Goal: Information Seeking & Learning: Learn about a topic

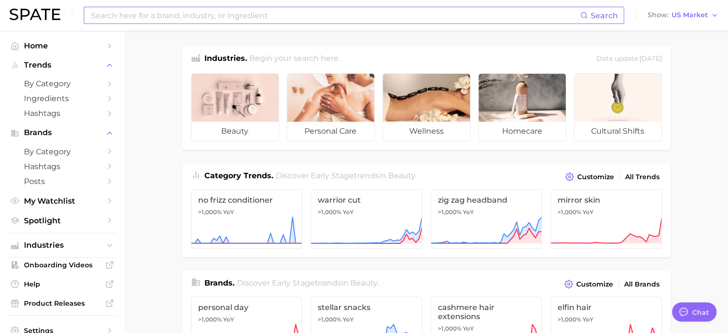
click at [365, 19] on input at bounding box center [335, 15] width 490 height 16
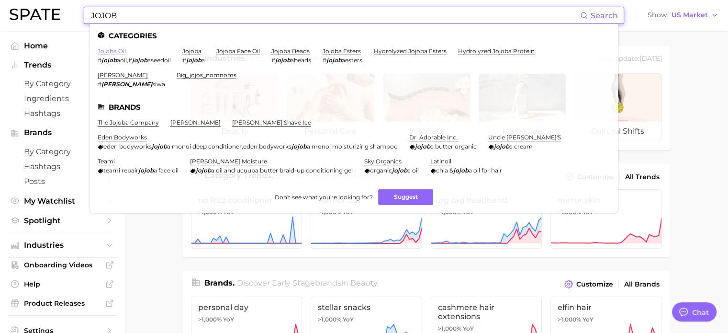
type input "JOJOB"
click at [108, 54] on link "jojoba oil" at bounding box center [112, 50] width 28 height 7
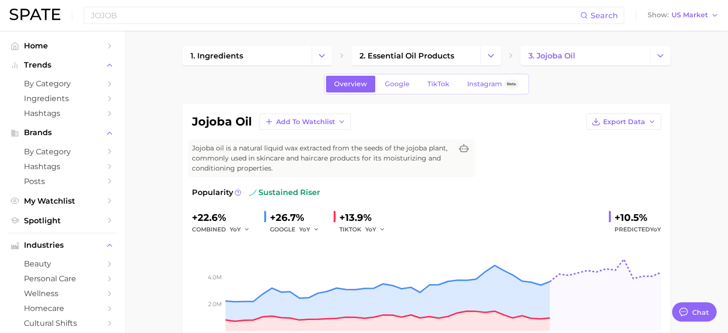
type textarea "x"
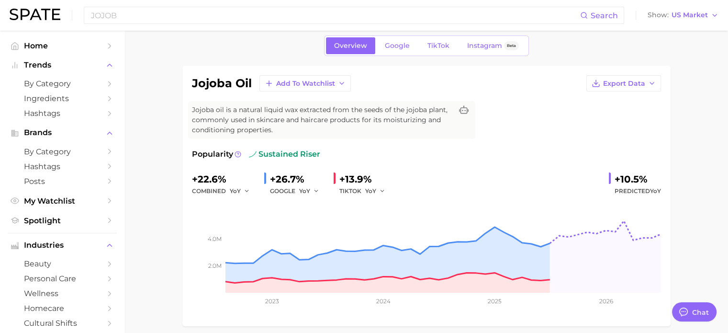
scroll to position [64, 0]
